Goal: Transaction & Acquisition: Purchase product/service

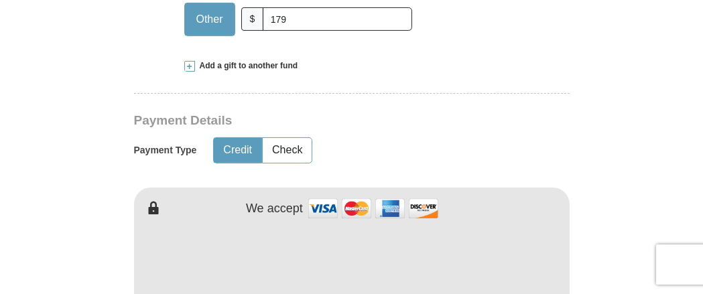
scroll to position [595, 0]
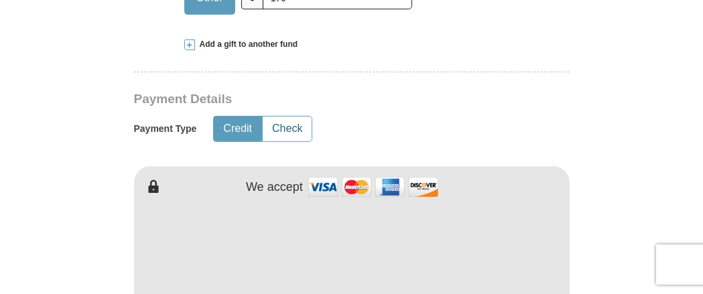
type input "179"
click at [290, 117] on button "Check" at bounding box center [287, 129] width 49 height 25
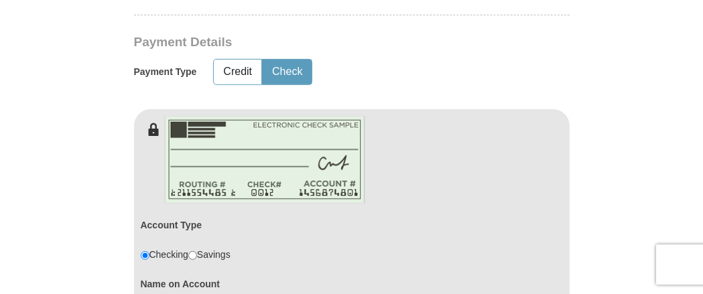
scroll to position [745, 0]
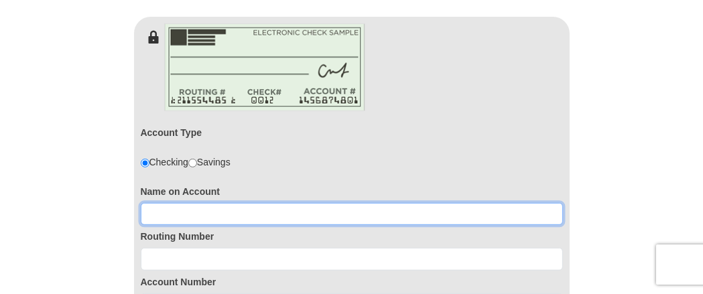
click at [245, 203] on input at bounding box center [352, 214] width 422 height 23
type input "GLORIA D MOYER"
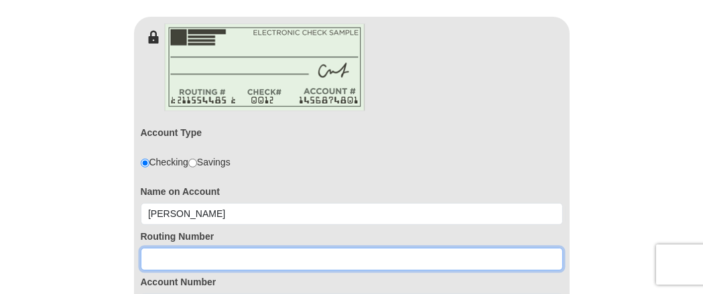
click at [164, 248] on input at bounding box center [352, 259] width 422 height 23
type input "061201754"
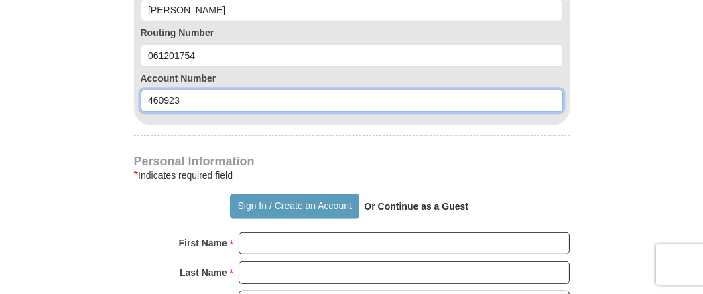
scroll to position [968, 0]
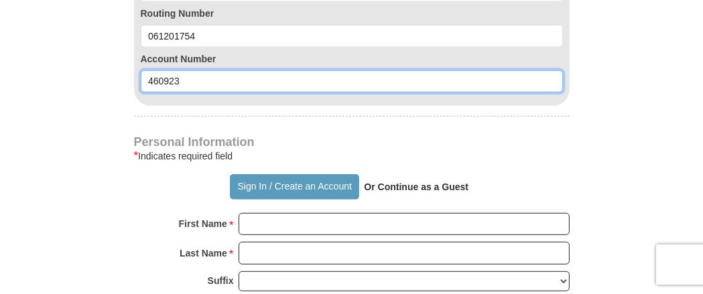
type input "460923"
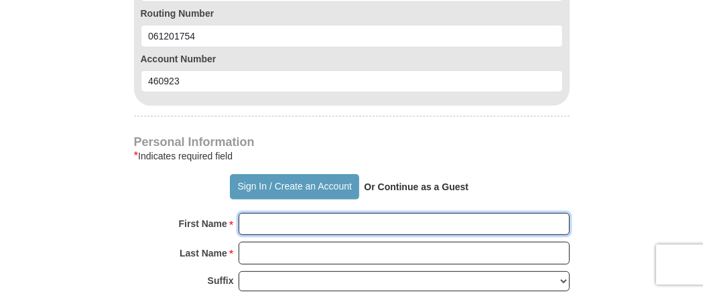
click at [349, 213] on input "First Name *" at bounding box center [404, 224] width 331 height 23
type input "GLORIA"
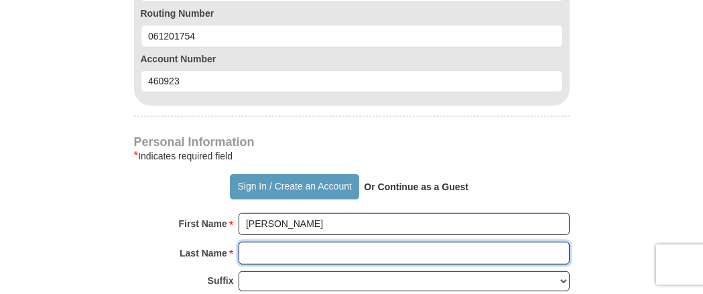
type input "MOYER"
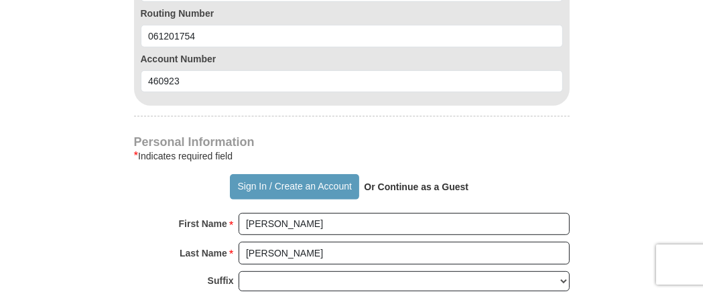
type input "gmoyer1947@att.net"
type input "126 Perdue Rd"
type input "Tifton"
select select "GA"
type input "31793-5402"
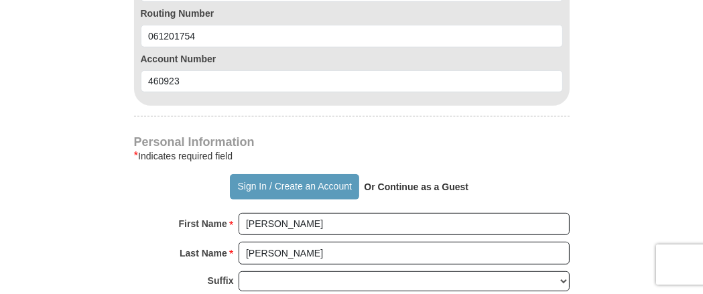
type input "2293875229"
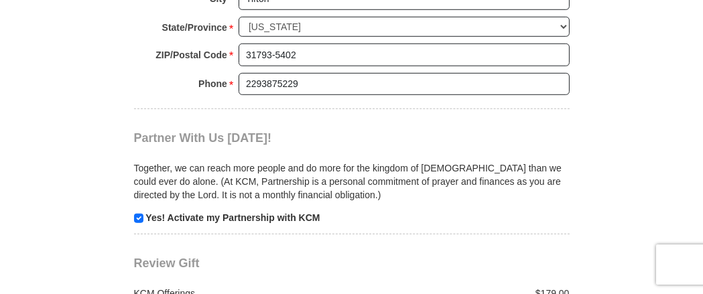
scroll to position [1416, 0]
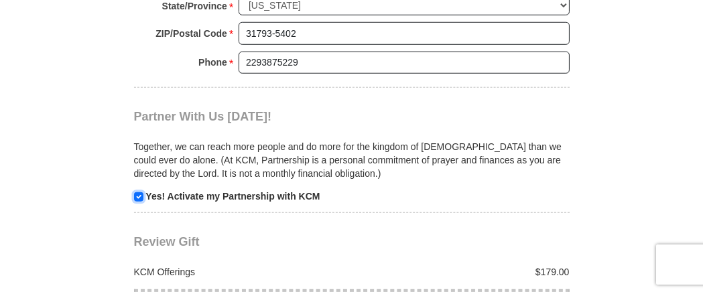
click at [139, 192] on input "checkbox" at bounding box center [138, 196] width 9 height 9
checkbox input "false"
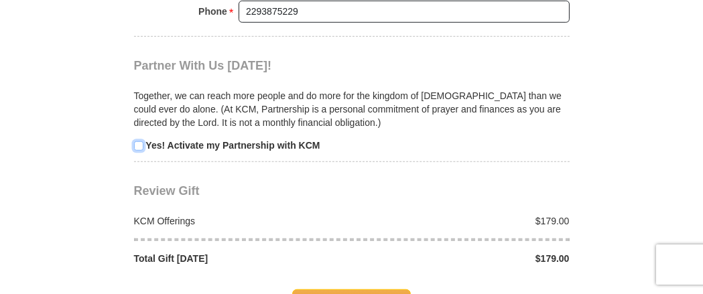
scroll to position [1490, 0]
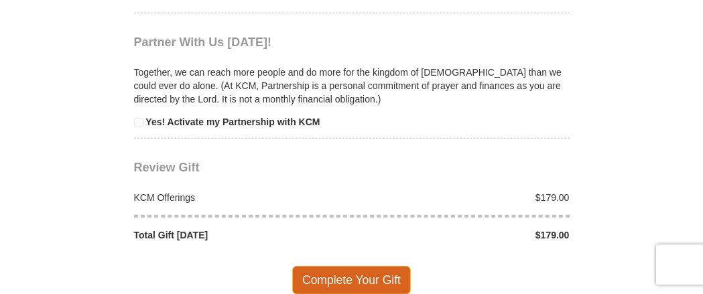
click at [349, 266] on span "Complete Your Gift" at bounding box center [351, 280] width 119 height 28
